Goal: Task Accomplishment & Management: Manage account settings

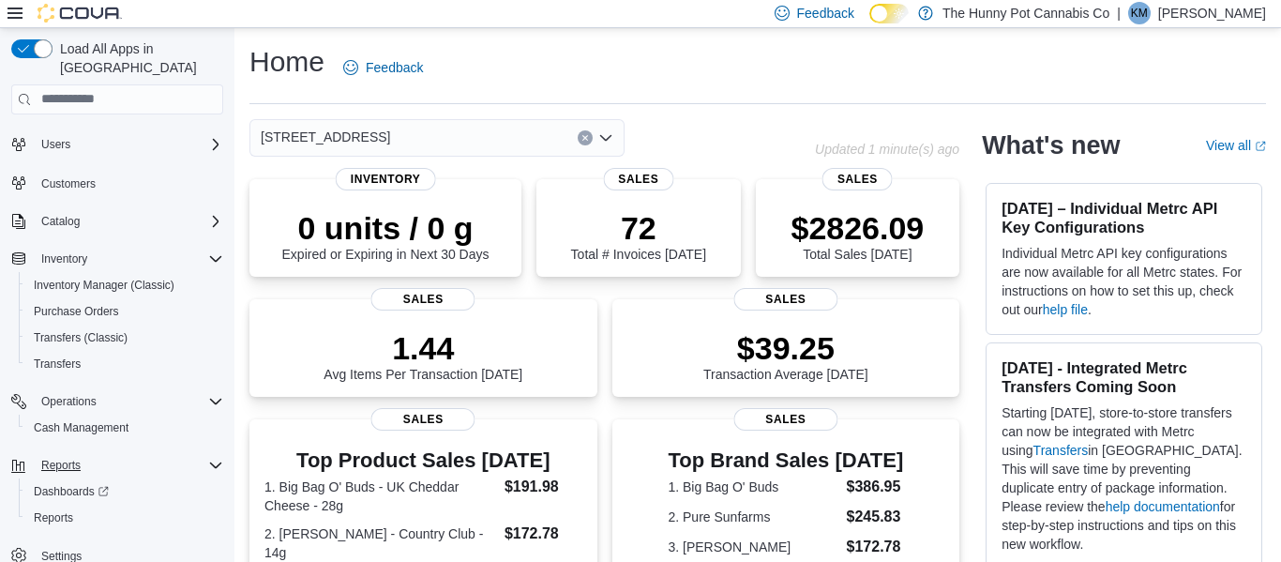
scroll to position [33, 0]
click at [113, 420] on span "Cash Management" at bounding box center [81, 427] width 95 height 15
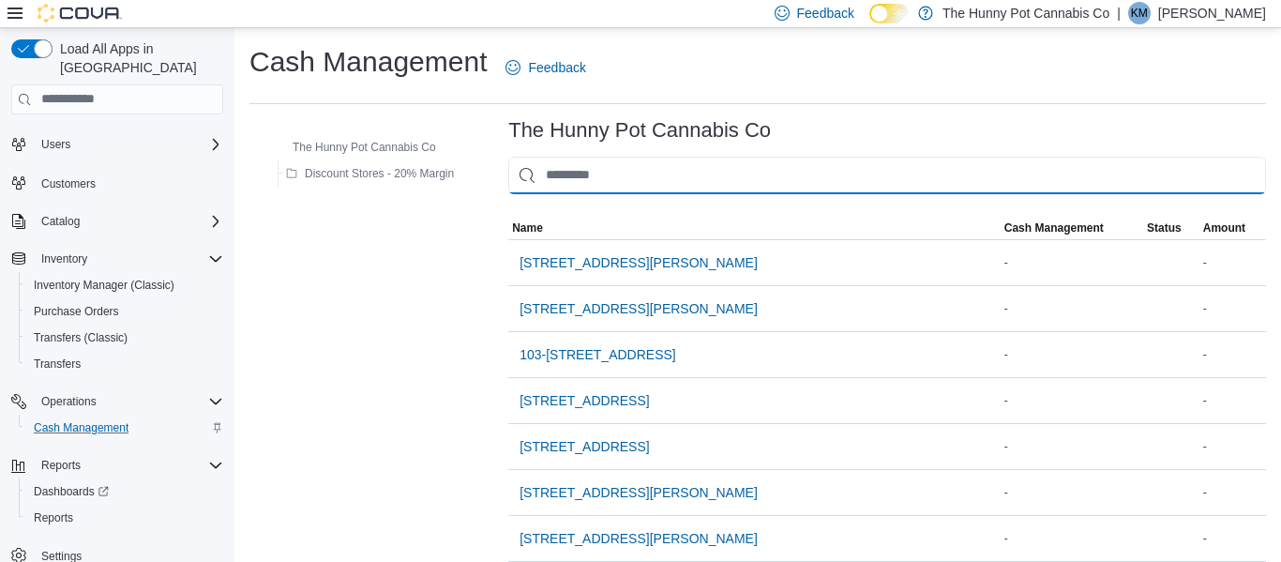
click at [599, 183] on input "This is a search bar. As you type, the results lower in the page will automatic…" at bounding box center [887, 176] width 758 height 38
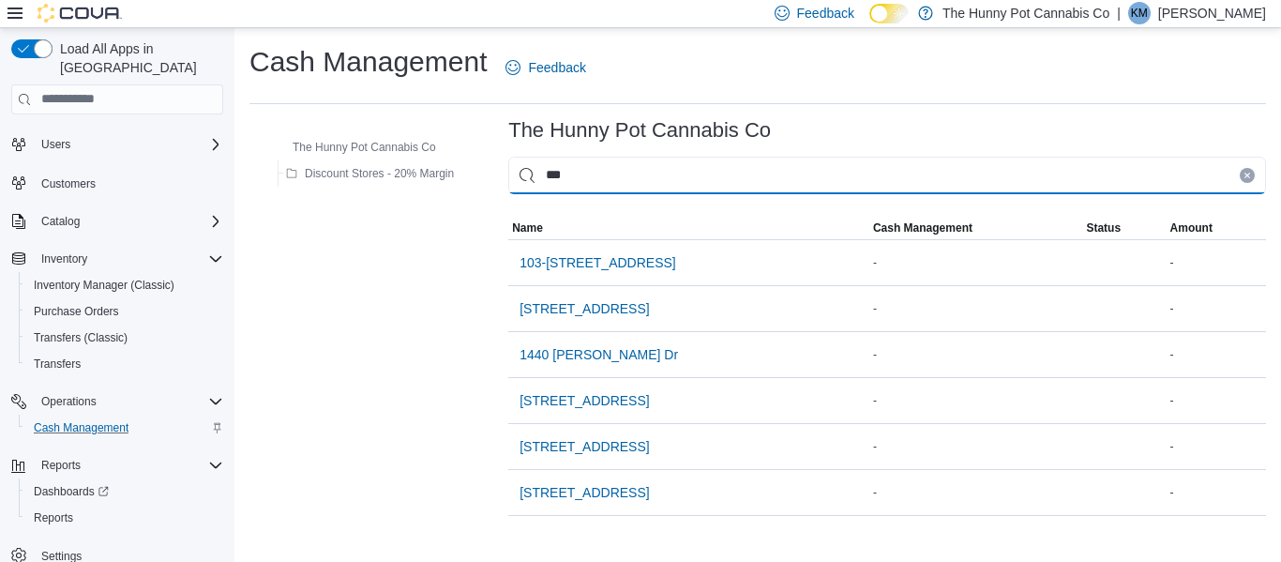
type input "****"
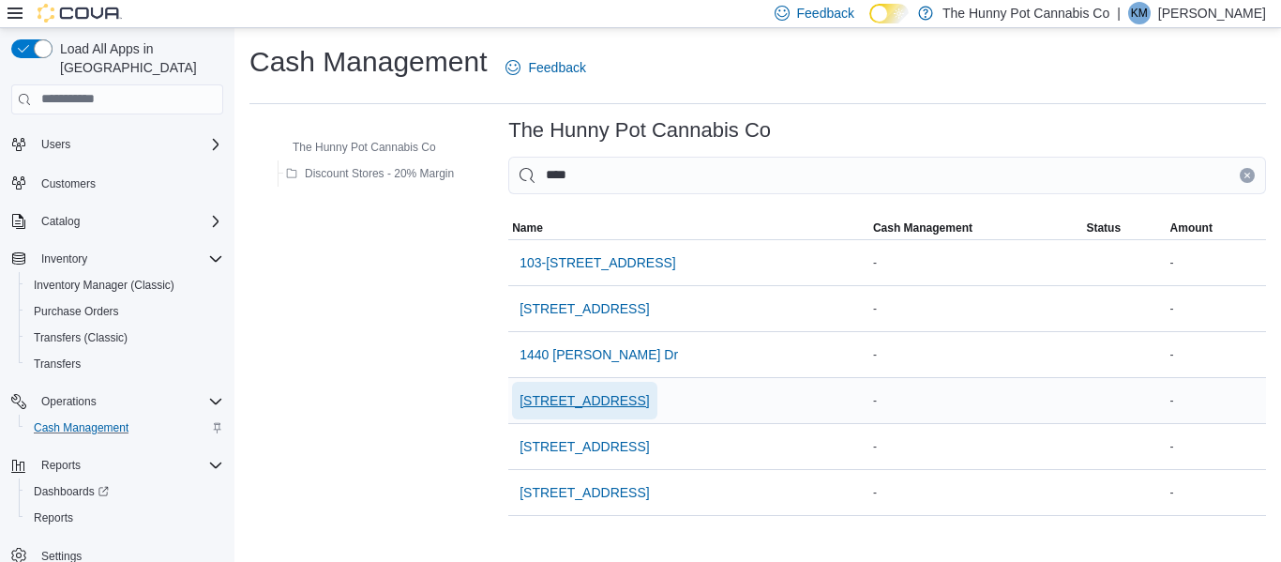
click at [572, 398] on span "[STREET_ADDRESS]" at bounding box center [583, 400] width 129 height 19
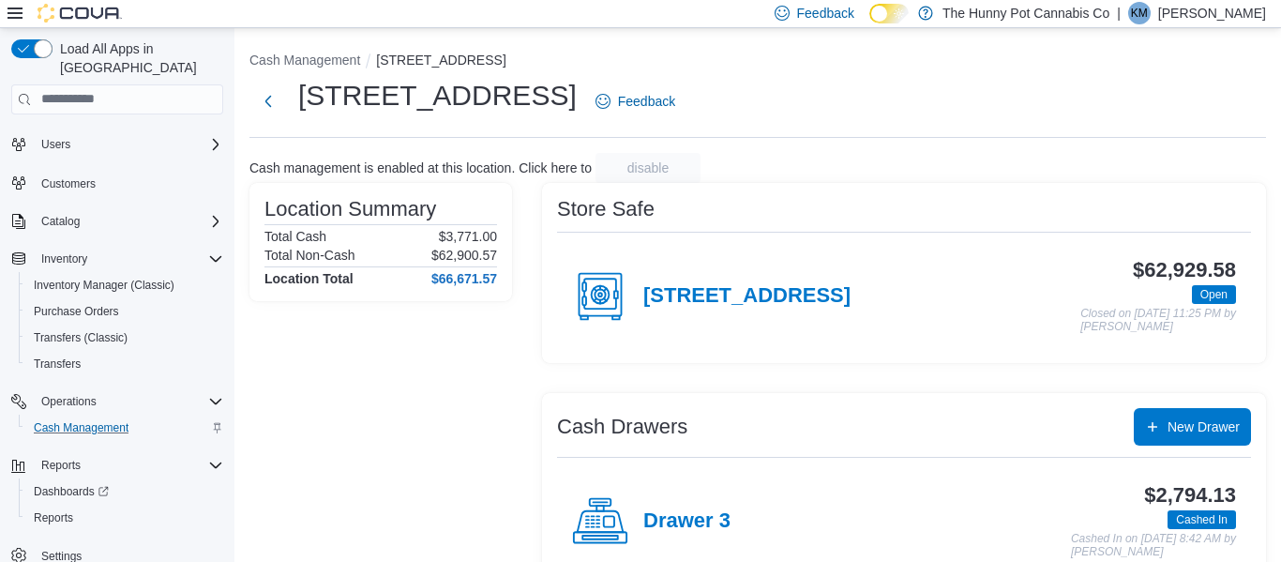
click at [682, 501] on div "Drawer 3" at bounding box center [651, 521] width 158 height 56
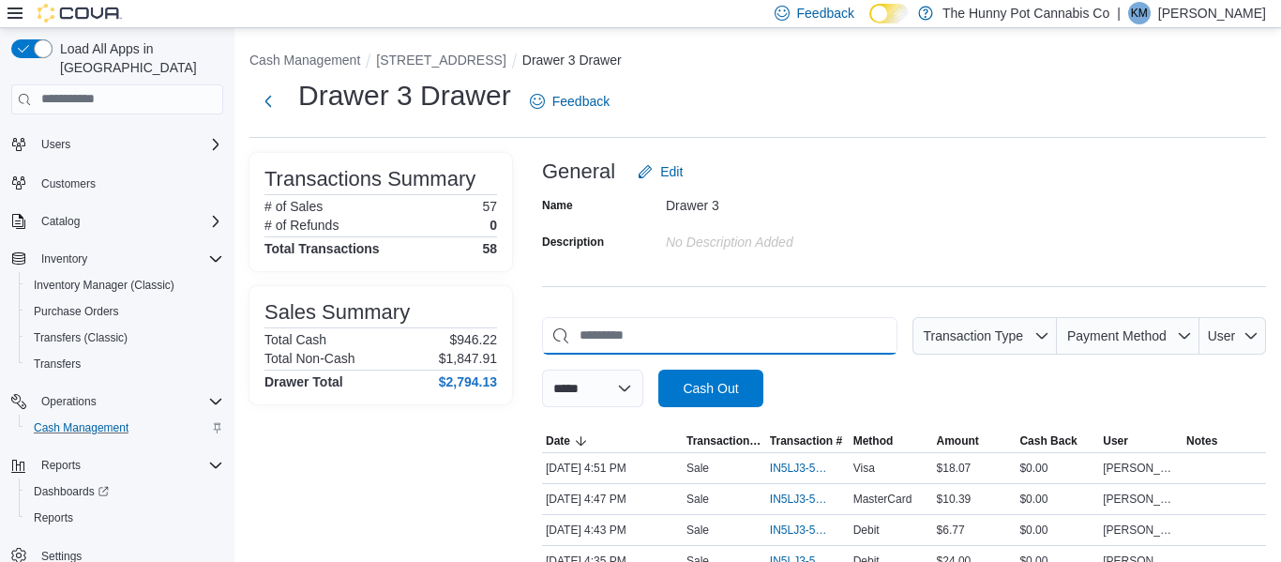
click at [708, 339] on input "This is a search bar. As you type, the results lower in the page will automatic…" at bounding box center [719, 336] width 355 height 38
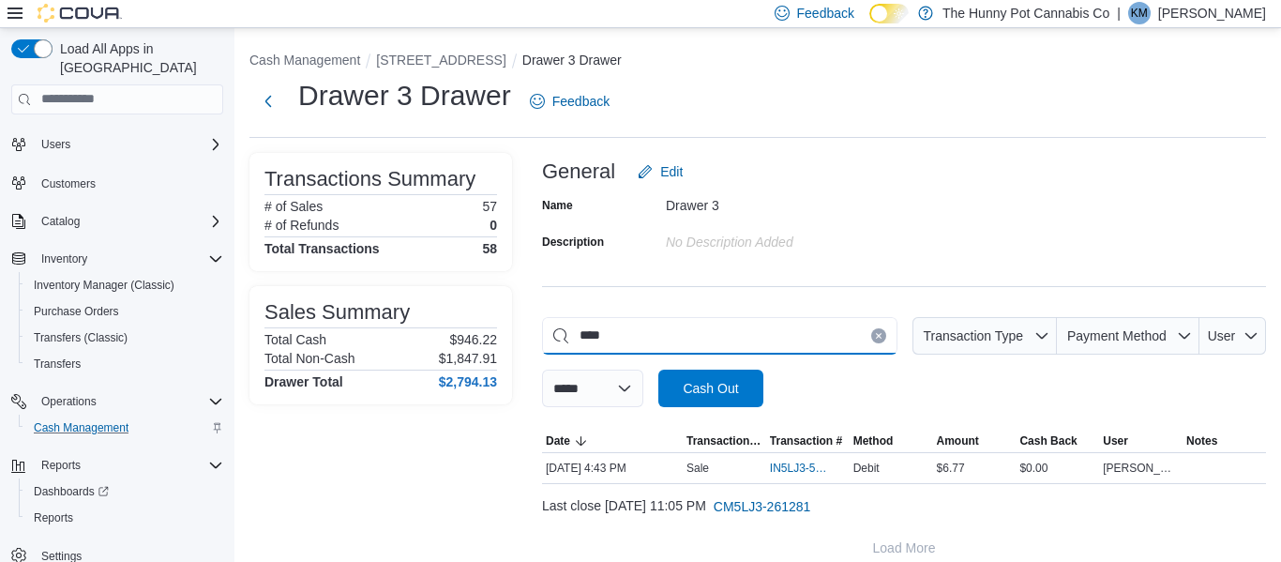
type input "****"
click at [790, 464] on span "IN5LJ3-5762751" at bounding box center [798, 467] width 57 height 15
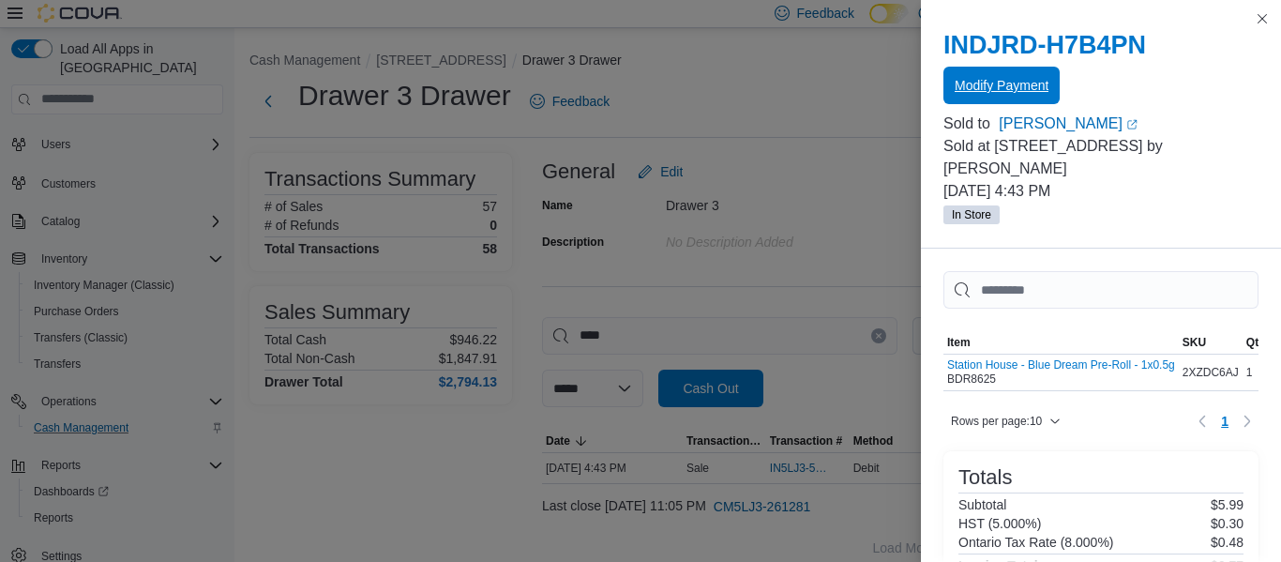
click at [975, 97] on span "Modify Payment" at bounding box center [1002, 86] width 94 height 38
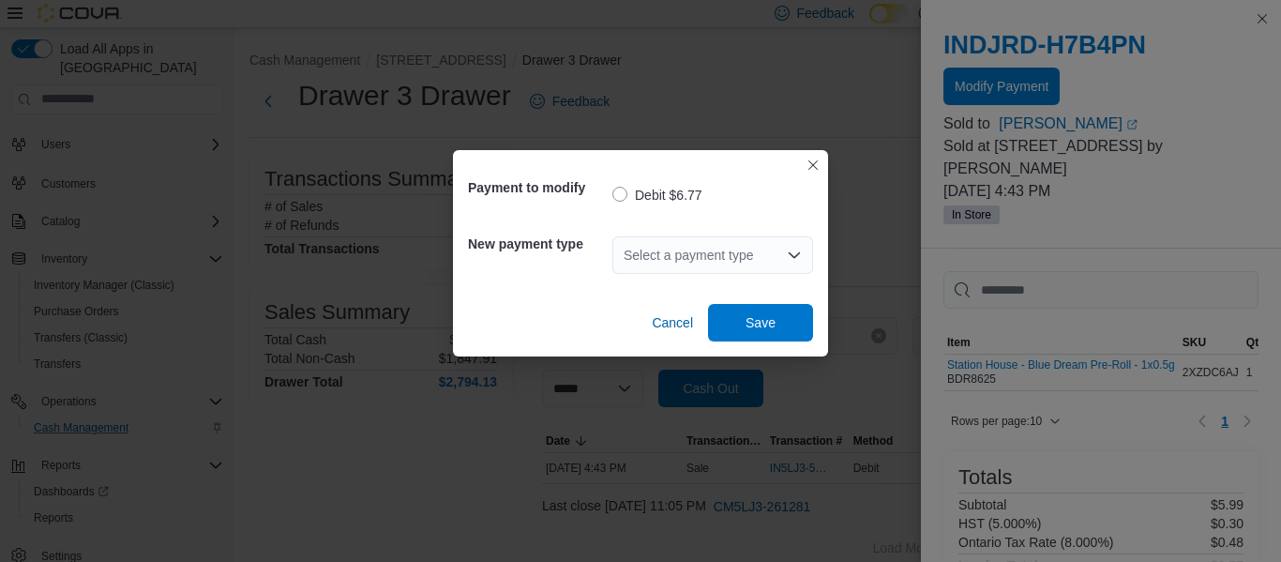
click at [747, 259] on div "Select a payment type" at bounding box center [712, 255] width 201 height 38
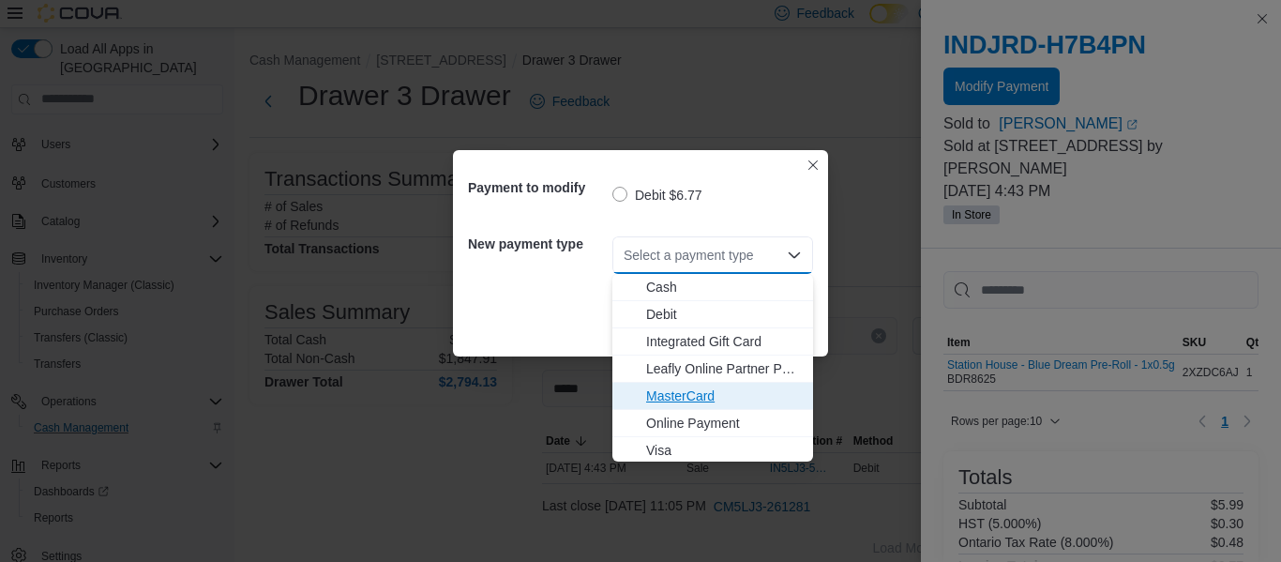
click at [676, 404] on span "MasterCard" at bounding box center [724, 395] width 156 height 19
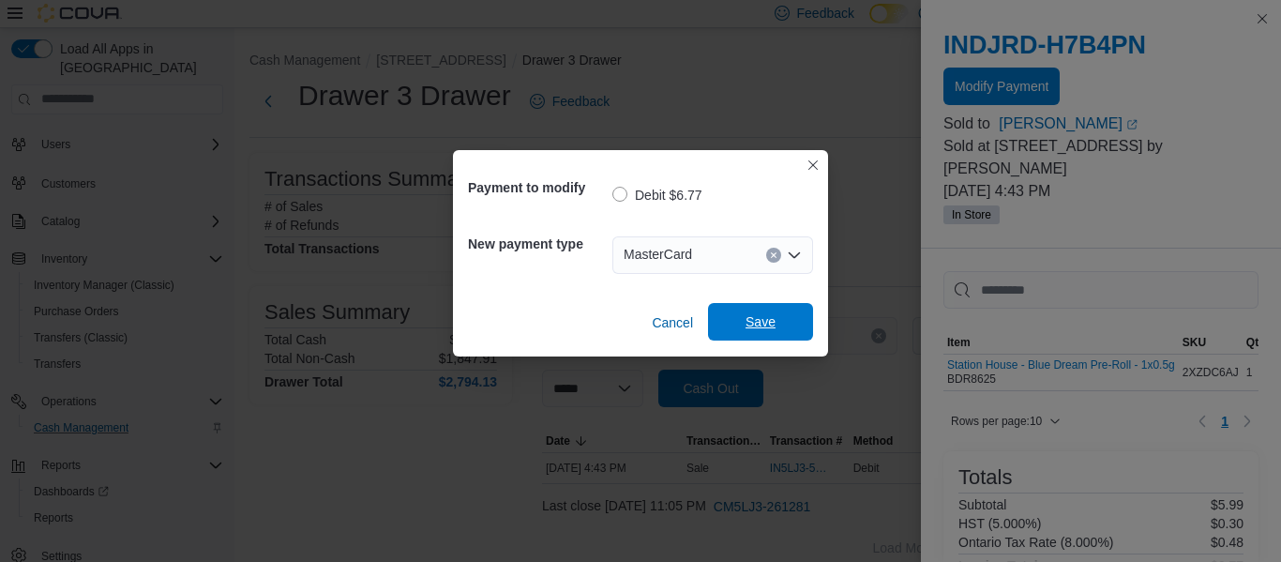
click at [766, 327] on span "Save" at bounding box center [760, 321] width 30 height 19
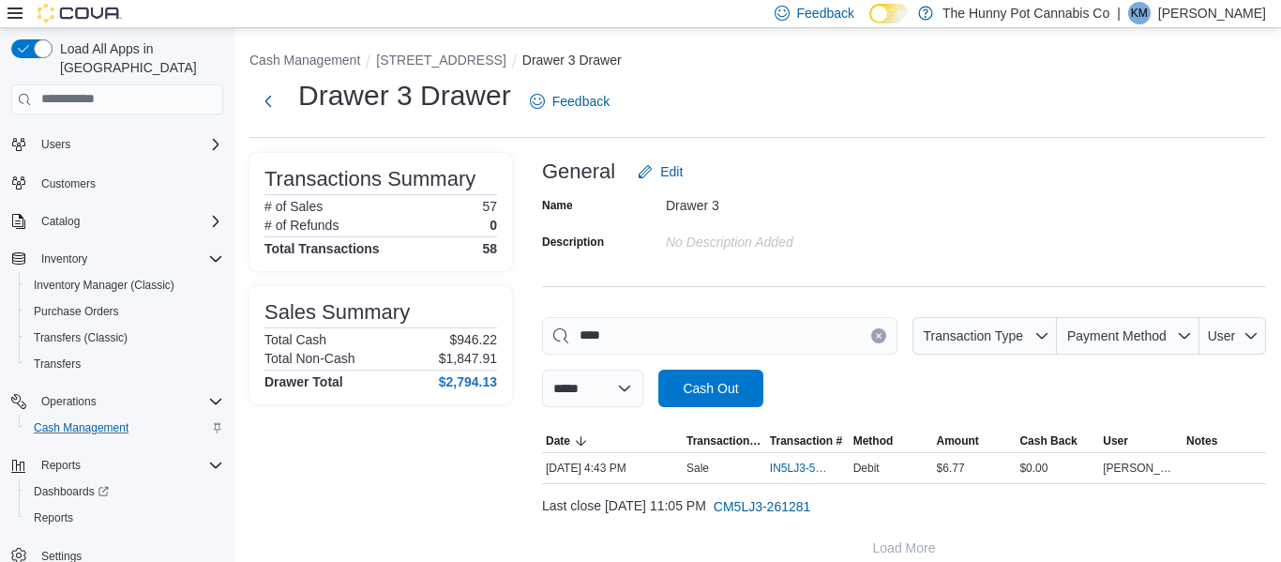
click at [333, 307] on h3 "Sales Summary" at bounding box center [336, 312] width 145 height 23
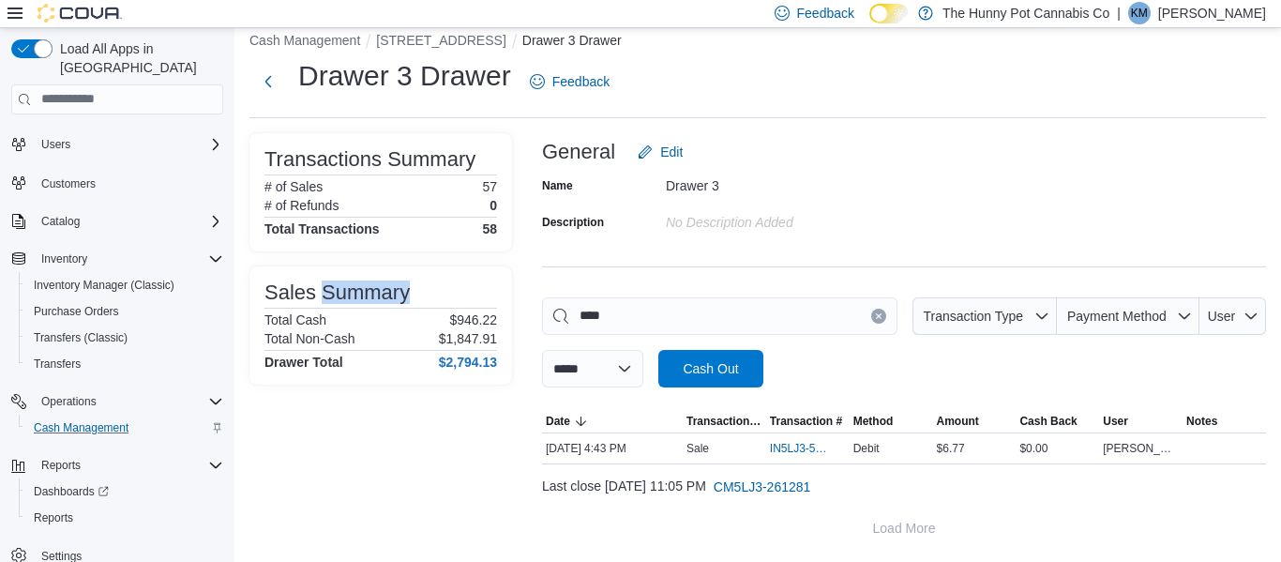
click at [382, 464] on div "Transactions Summary # of Sales 57 # of Refunds 0 Total Transactions 58 Sales S…" at bounding box center [380, 339] width 263 height 413
click at [248, 460] on div "**********" at bounding box center [757, 284] width 1046 height 553
